Goal: Task Accomplishment & Management: Manage account settings

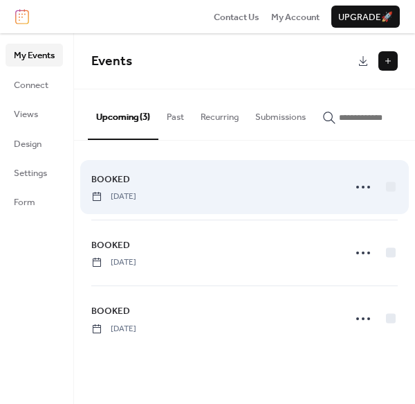
click at [136, 203] on span "[DATE]" at bounding box center [113, 196] width 45 height 12
click at [100, 181] on span "BOOKED" at bounding box center [110, 179] width 39 height 14
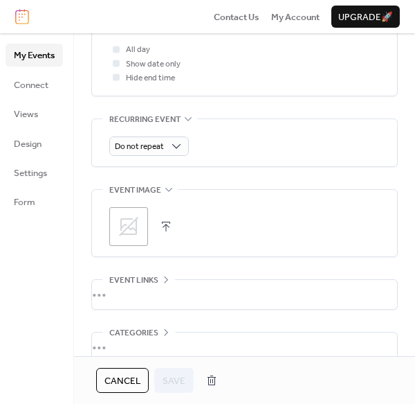
scroll to position [653, 0]
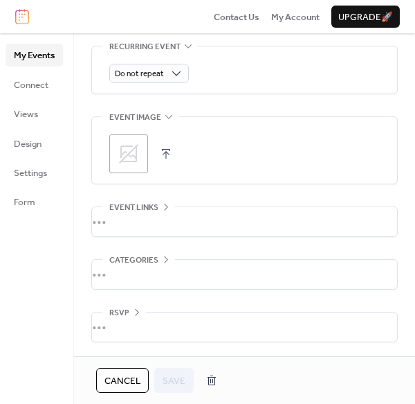
click at [129, 383] on span "Cancel" at bounding box center [123, 381] width 36 height 14
